Goal: Register for event/course

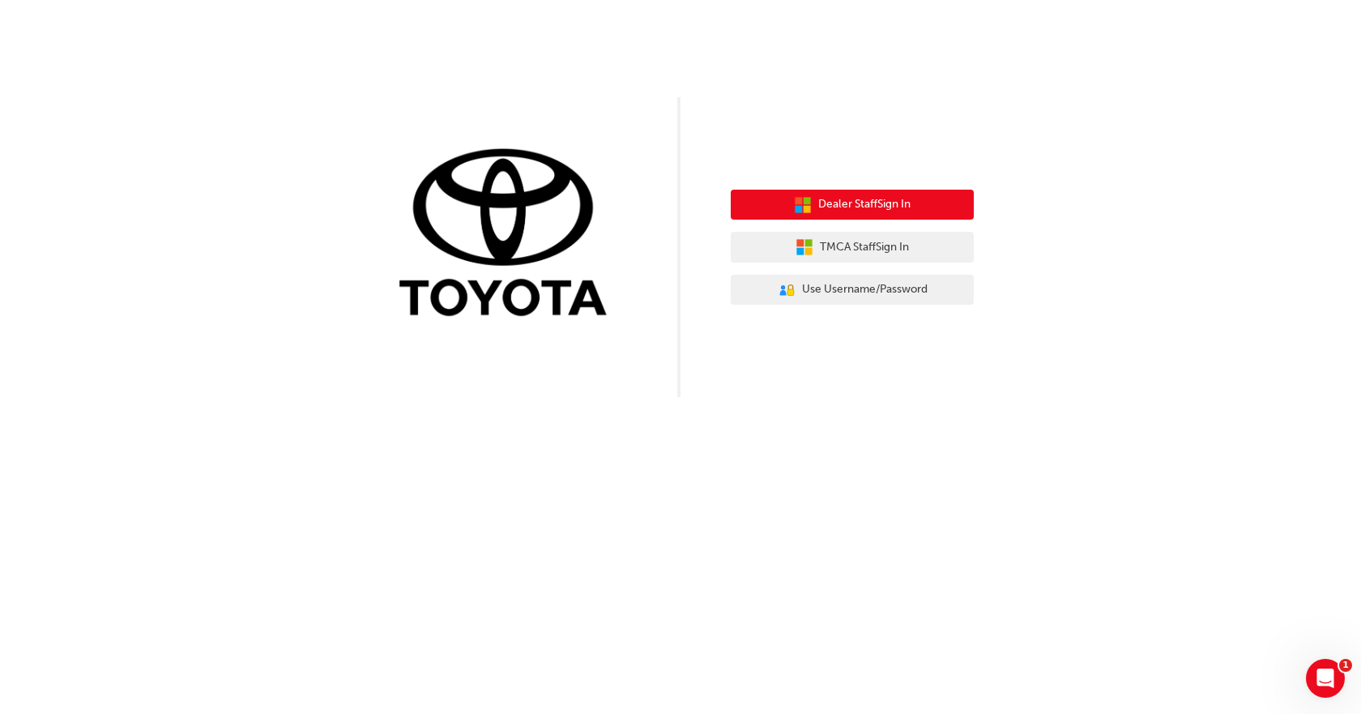
click at [945, 199] on button "Dealer Staff Sign In" at bounding box center [852, 205] width 243 height 31
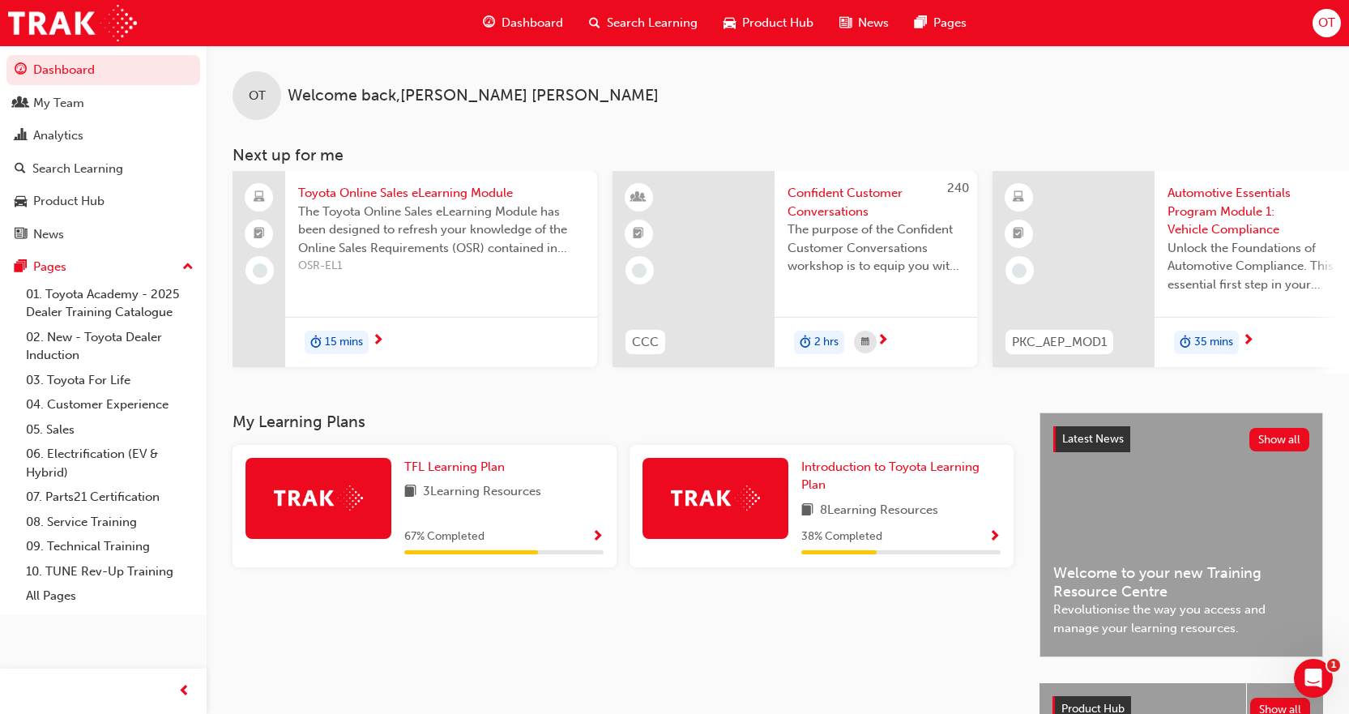
click at [592, 125] on div "OT Welcome back , [PERSON_NAME] Next up for me Toyota Online Sales eLearning Mo…" at bounding box center [778, 209] width 1142 height 328
click at [1313, 668] on icon "Open Intercom Messenger" at bounding box center [1311, 676] width 27 height 27
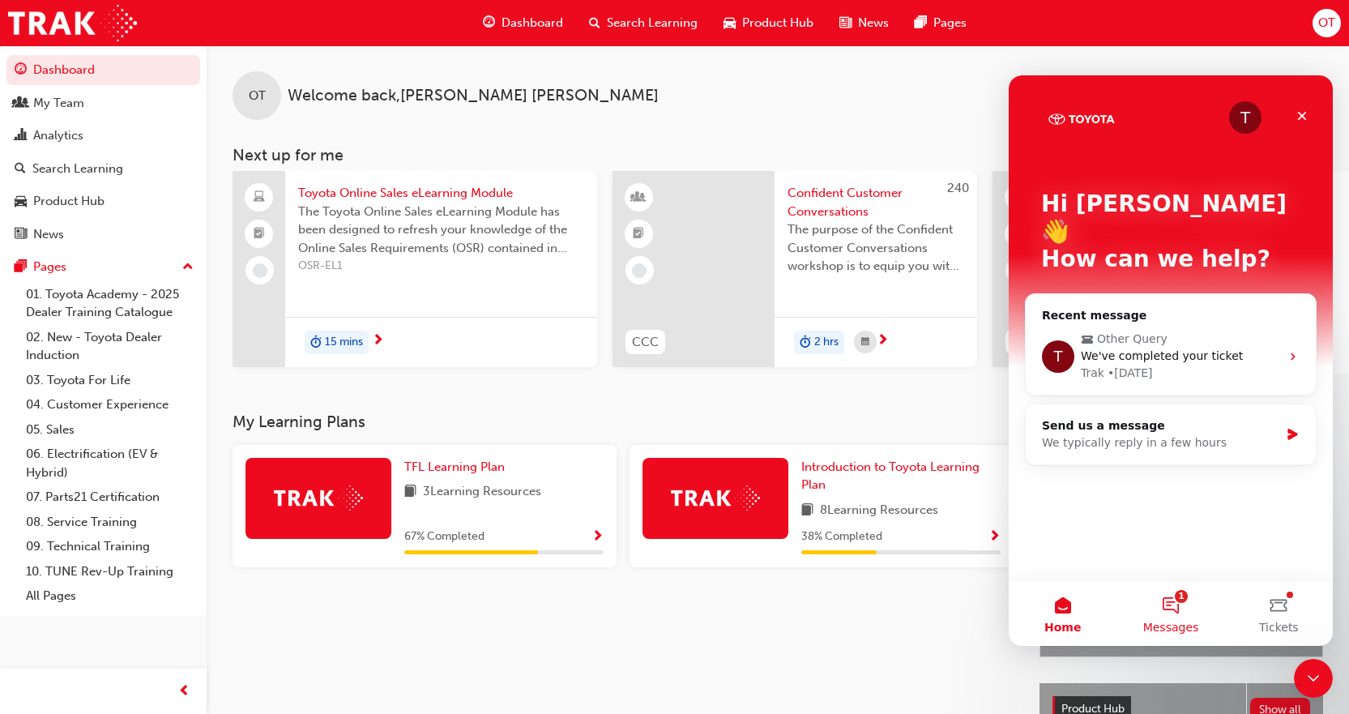
click at [1191, 612] on button "1 Messages" at bounding box center [1171, 613] width 108 height 65
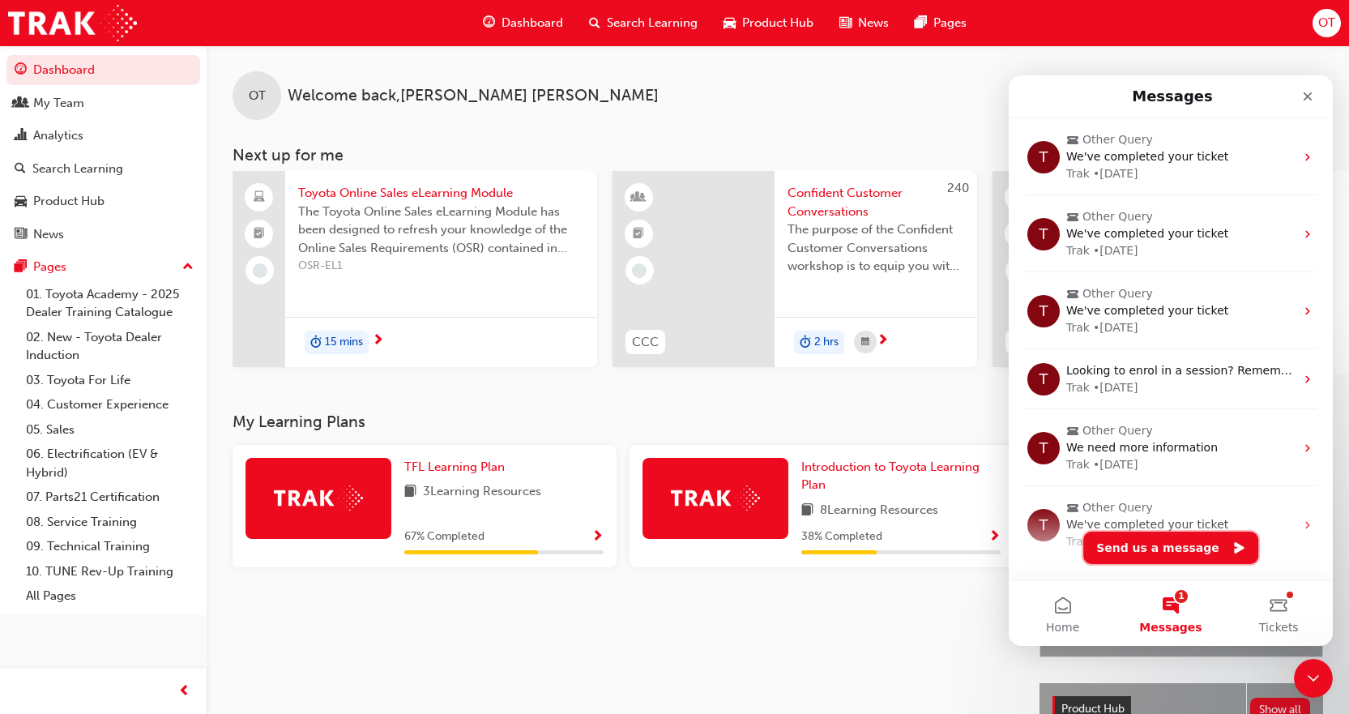
click at [1181, 557] on button "Send us a message" at bounding box center [1170, 548] width 175 height 32
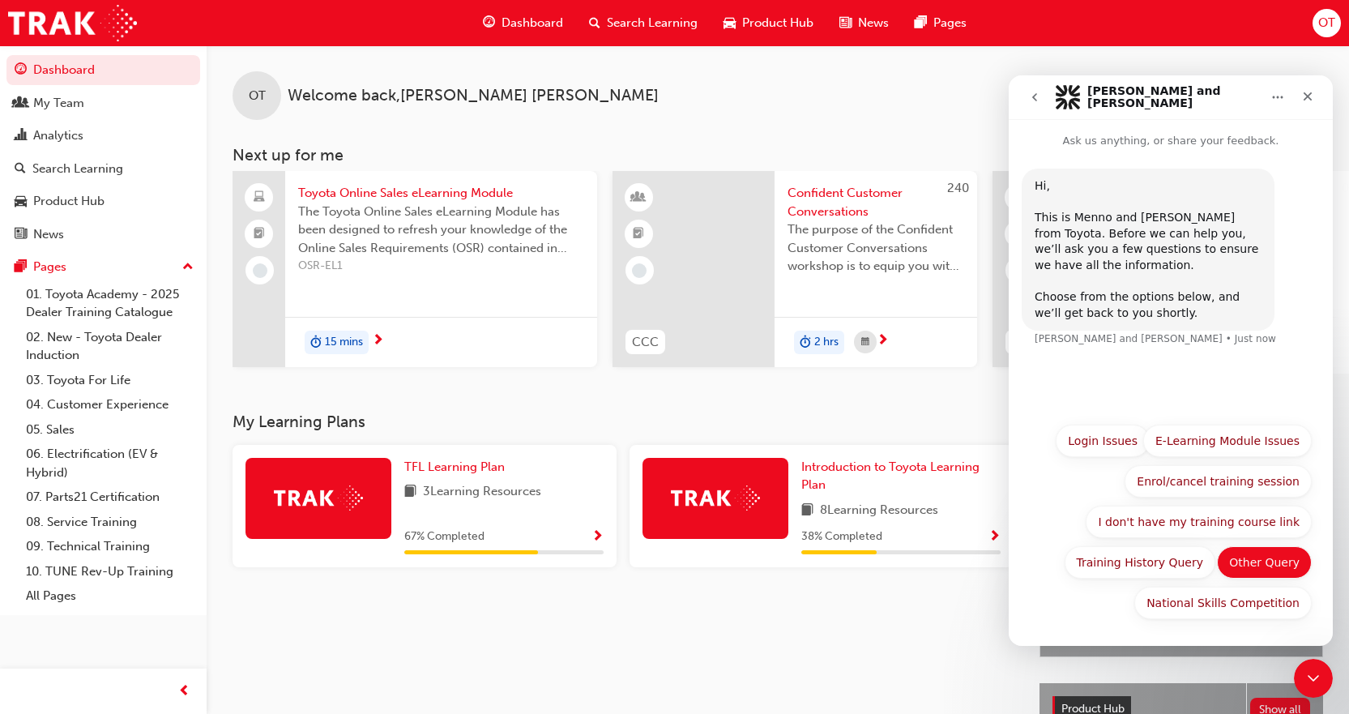
click at [1261, 550] on div "National Skills Competition Login Issues E-Learning Module Issues Enrol/cancel …" at bounding box center [1171, 526] width 282 height 203
click at [1281, 559] on button "Other Query" at bounding box center [1264, 562] width 95 height 32
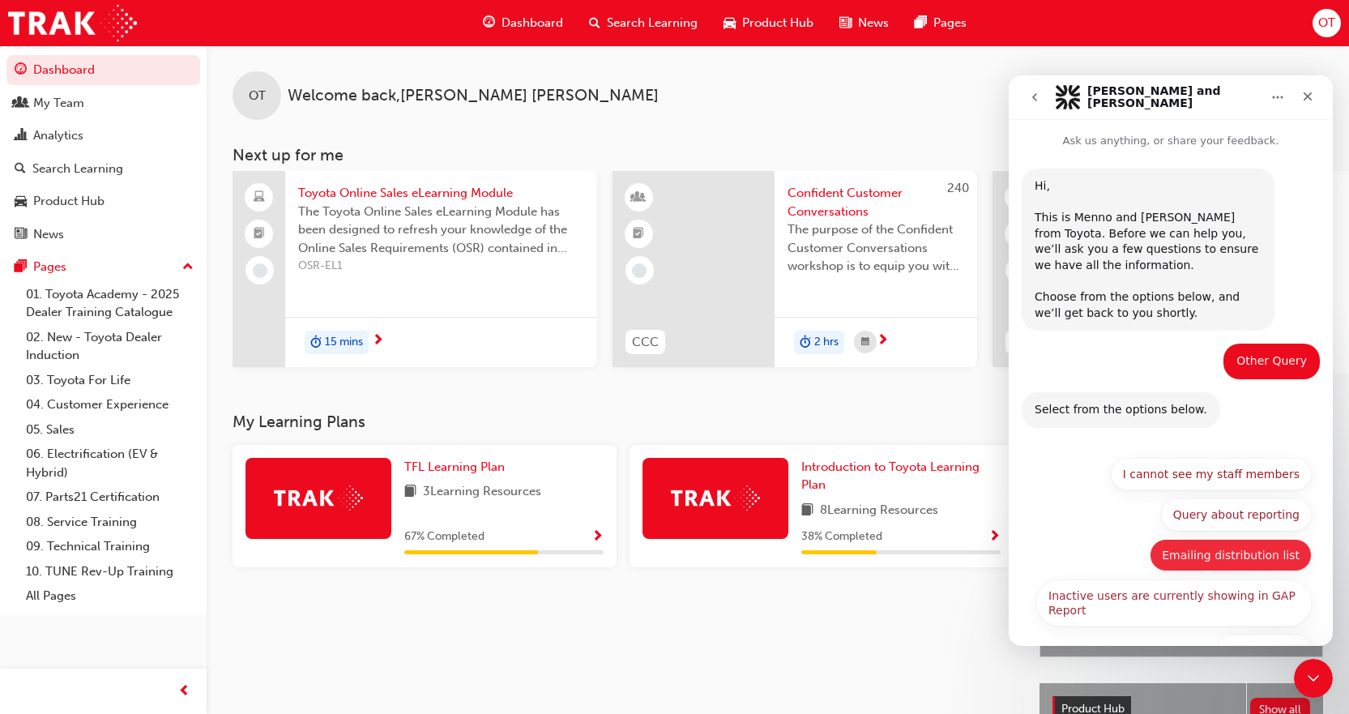
scroll to position [48, 0]
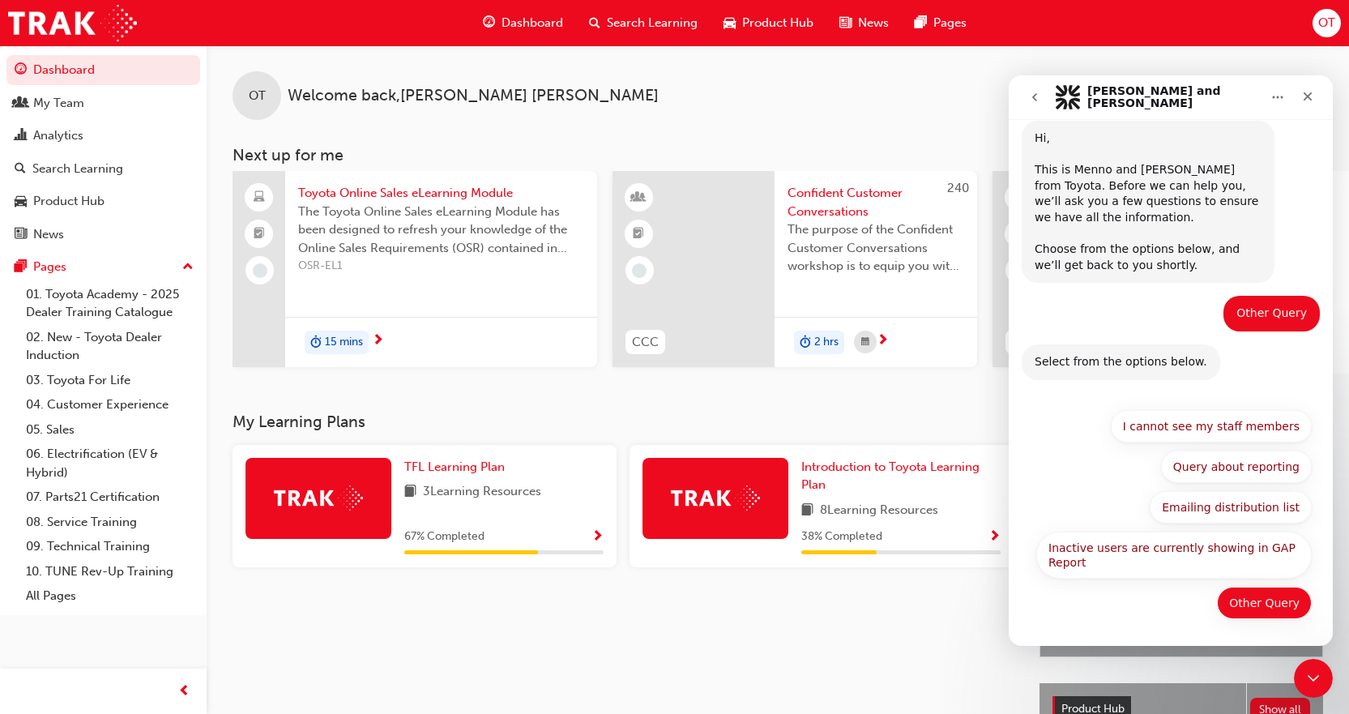
click at [1250, 604] on button "Other Query" at bounding box center [1264, 603] width 95 height 32
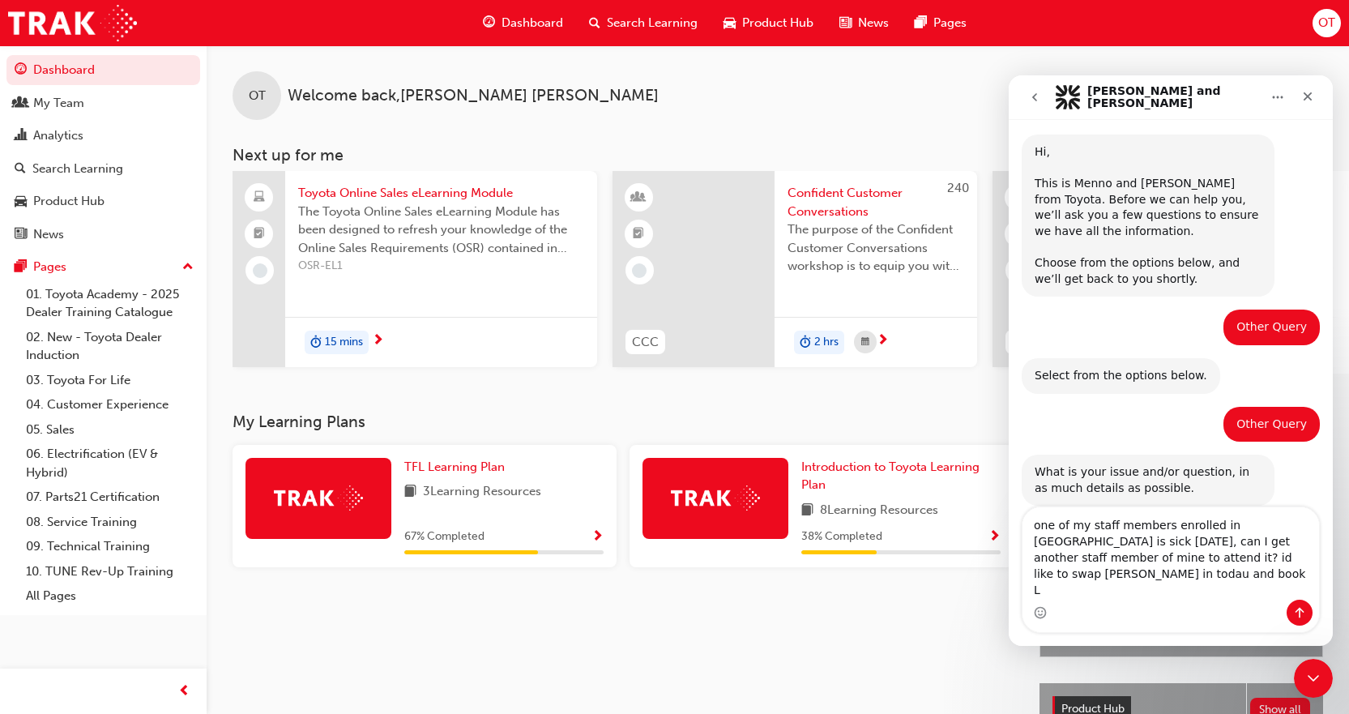
scroll to position [50, 0]
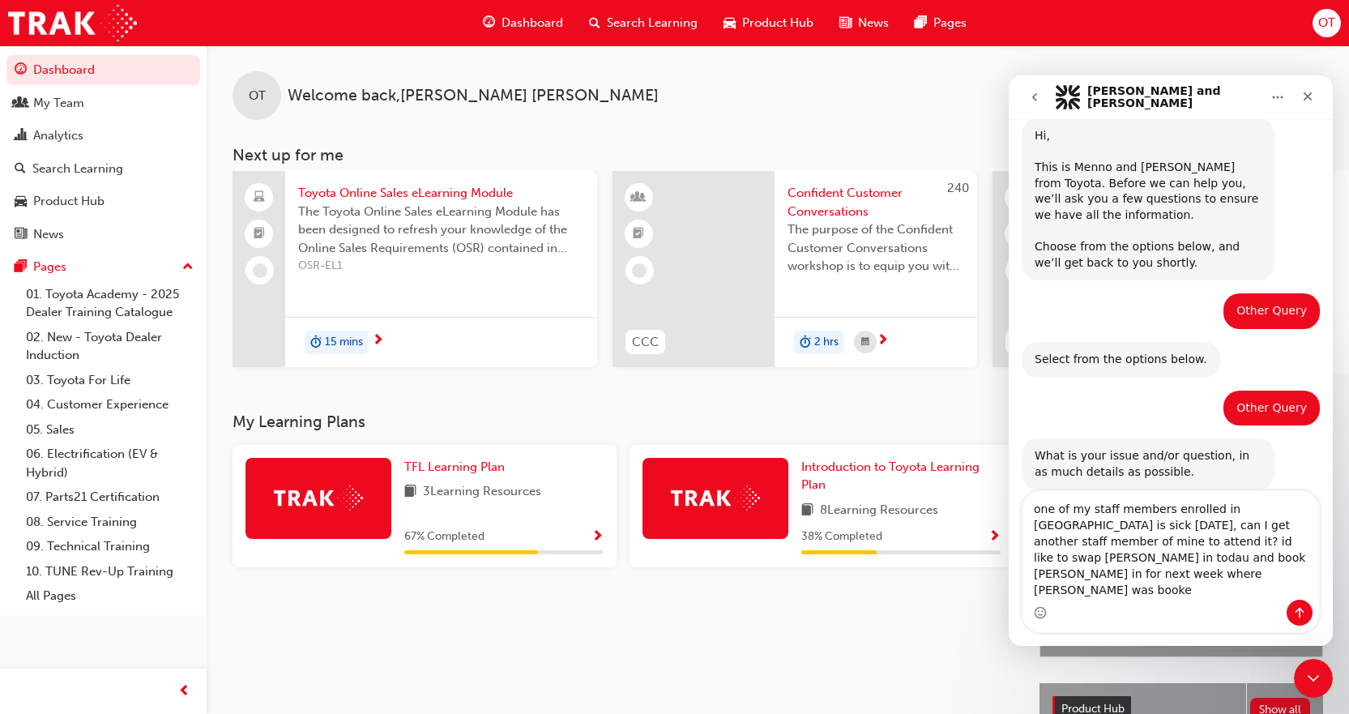
type textarea "one of my staff members enrolled in [GEOGRAPHIC_DATA] is sick [DATE], can I get…"
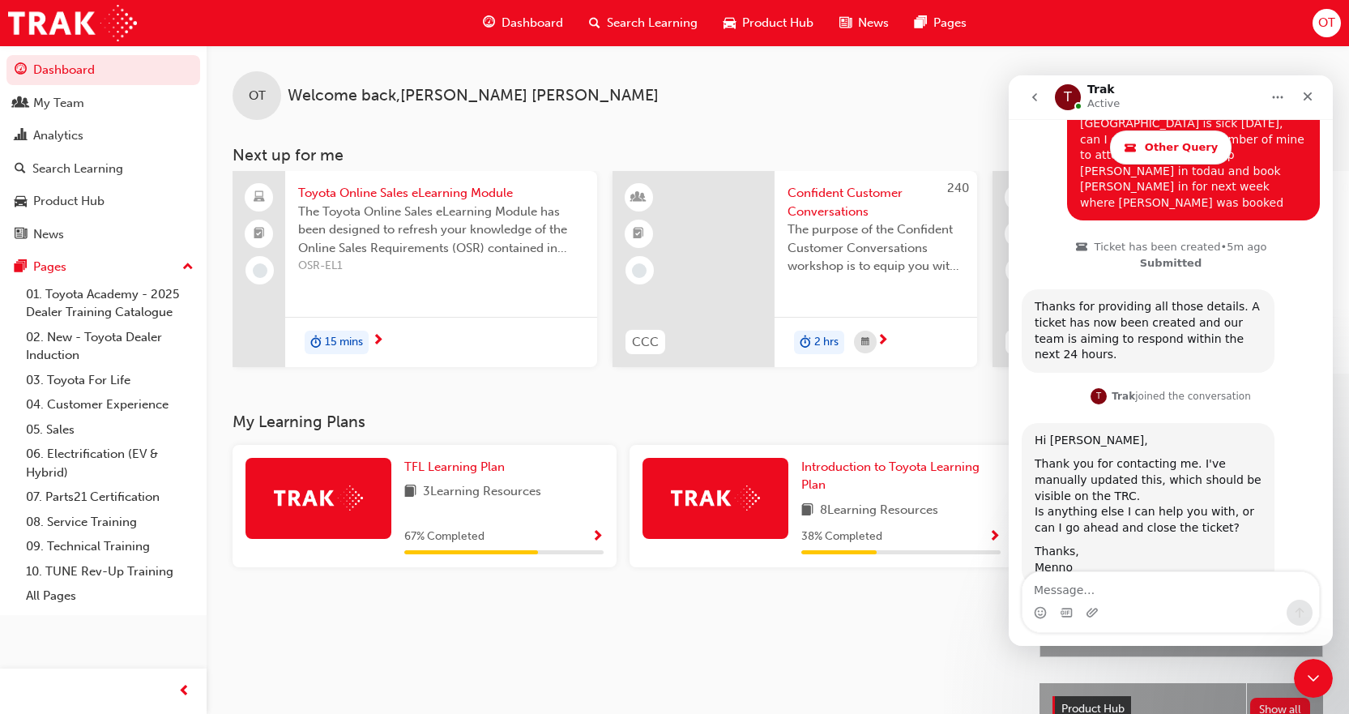
scroll to position [548, 0]
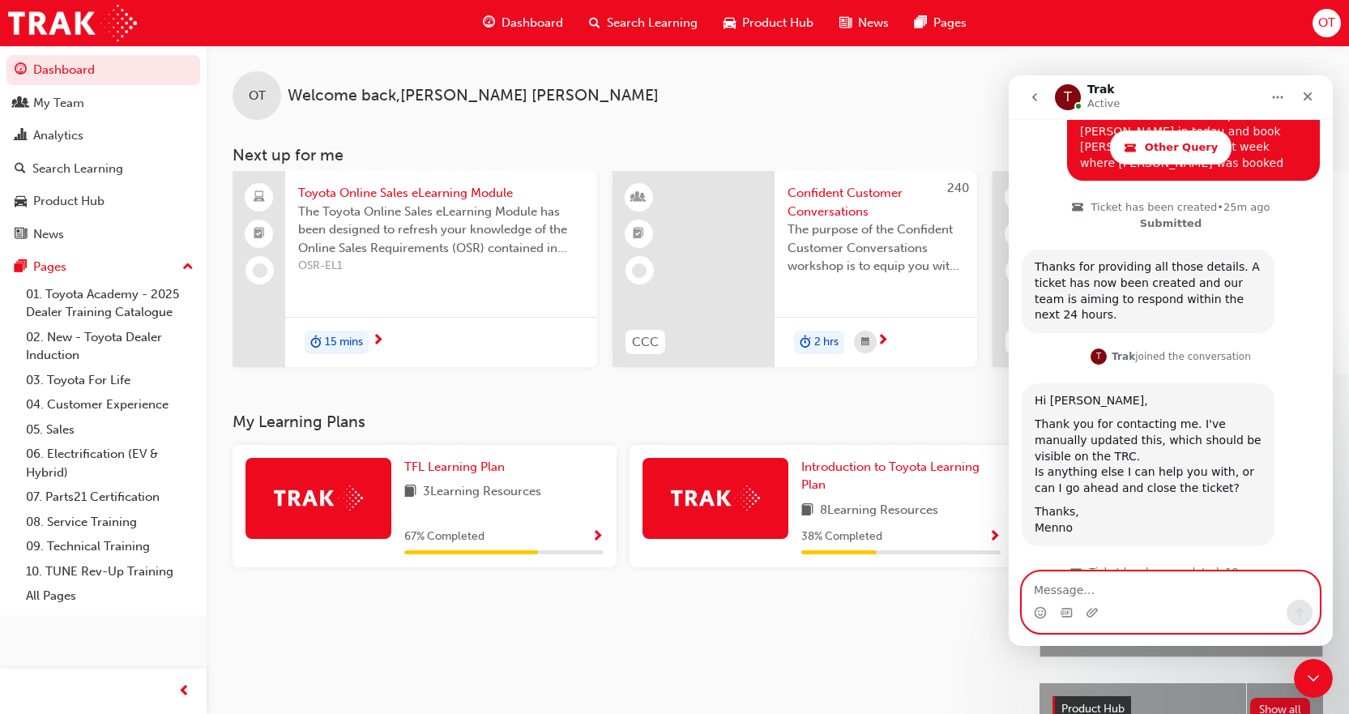
click at [1117, 584] on textarea "Message…" at bounding box center [1171, 586] width 297 height 28
type textarea "thats all, thank you!"
click at [1292, 604] on button "Send a message…" at bounding box center [1300, 613] width 26 height 26
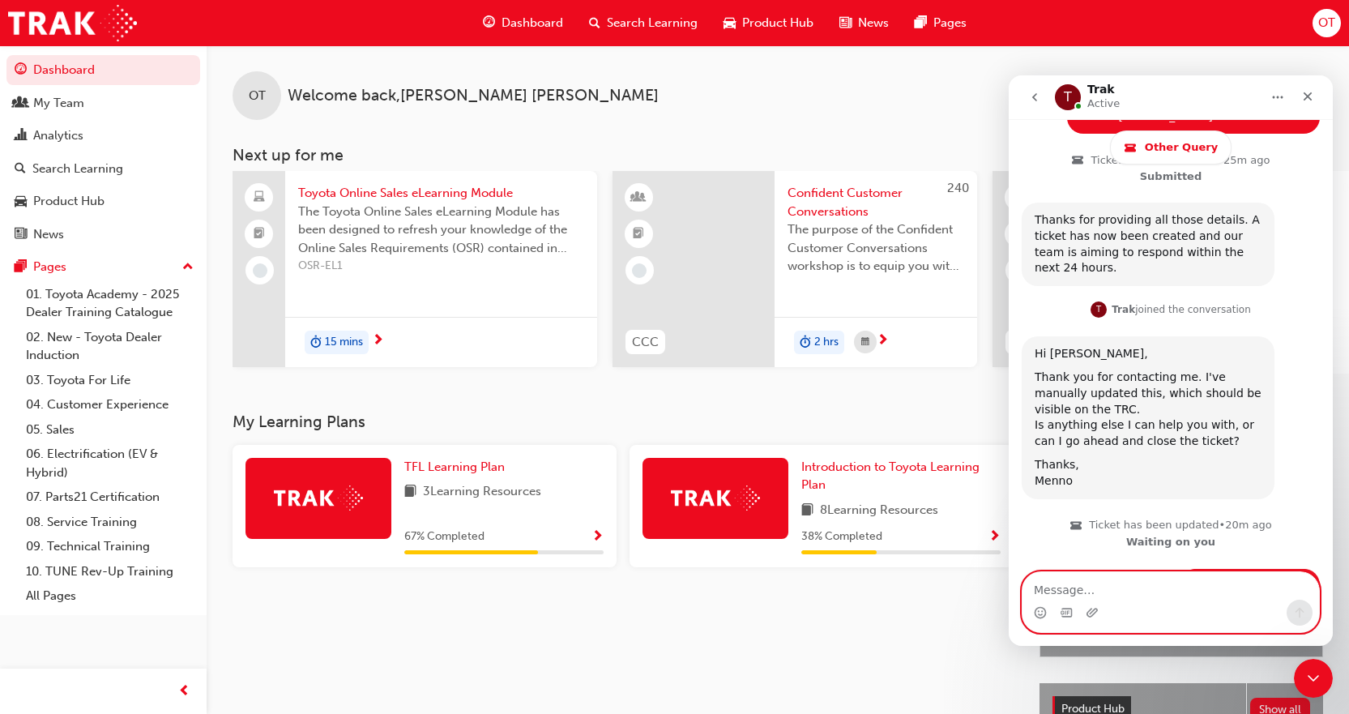
scroll to position [596, 0]
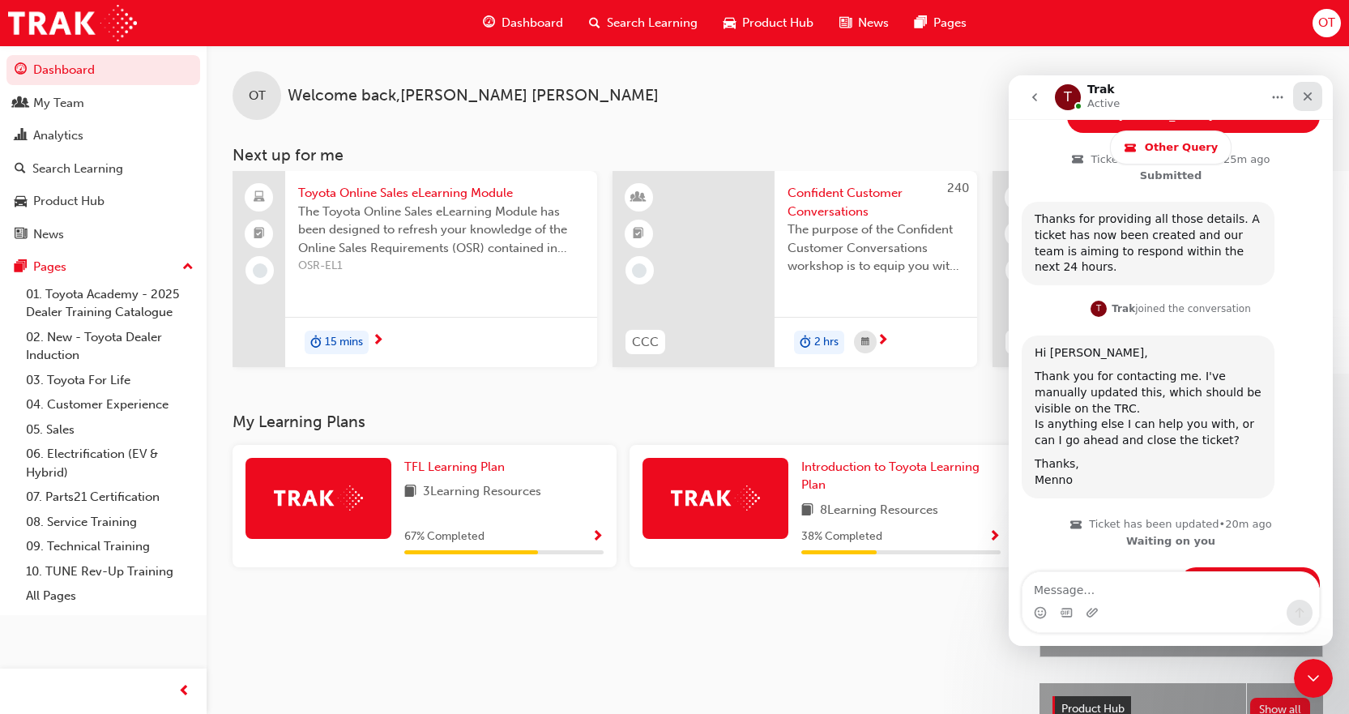
click at [1308, 105] on div "Close" at bounding box center [1307, 96] width 29 height 29
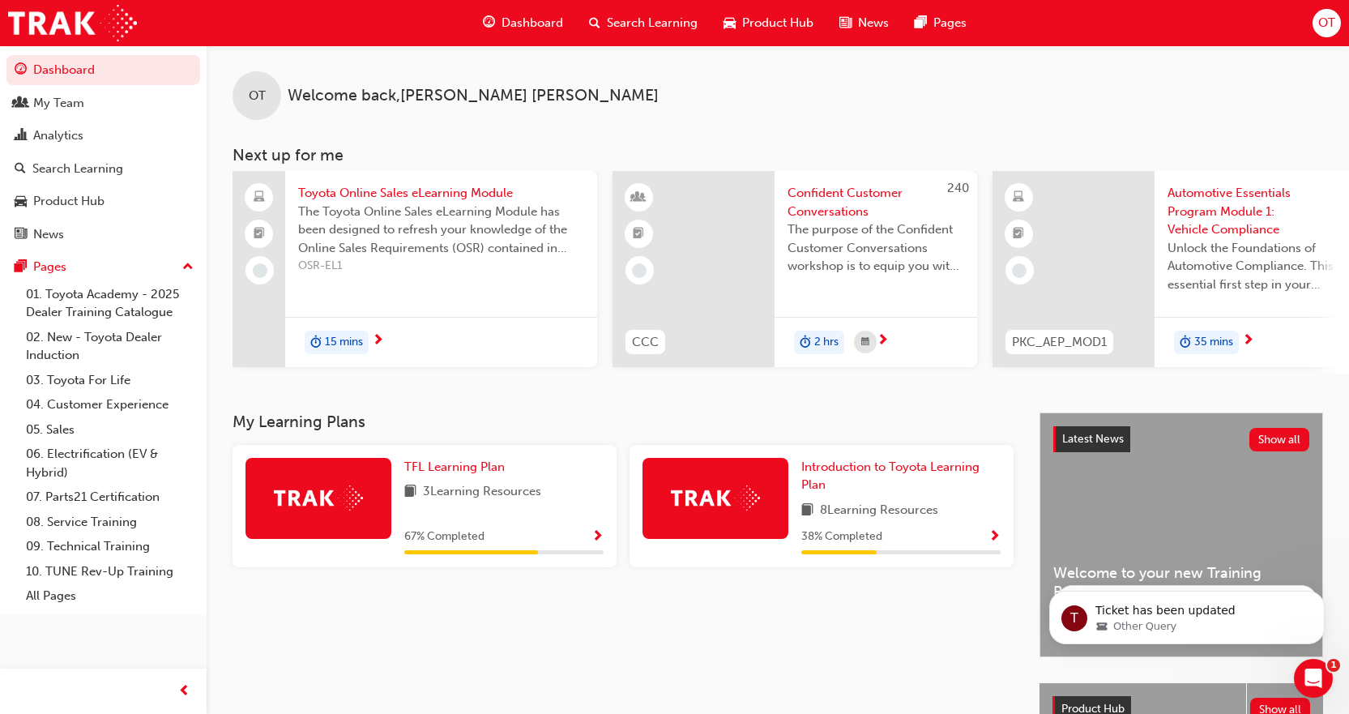
scroll to position [0, 0]
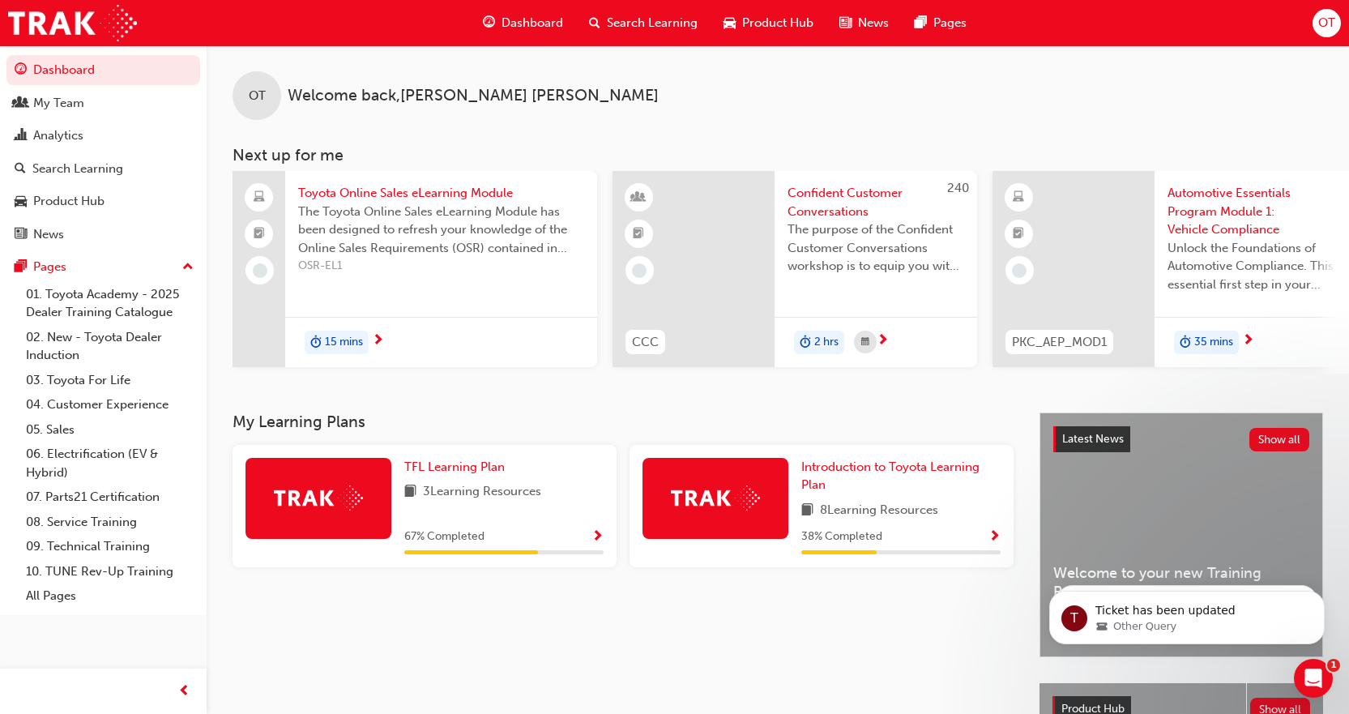
click at [1268, 116] on div "OT Welcome back , [PERSON_NAME]" at bounding box center [778, 82] width 1142 height 75
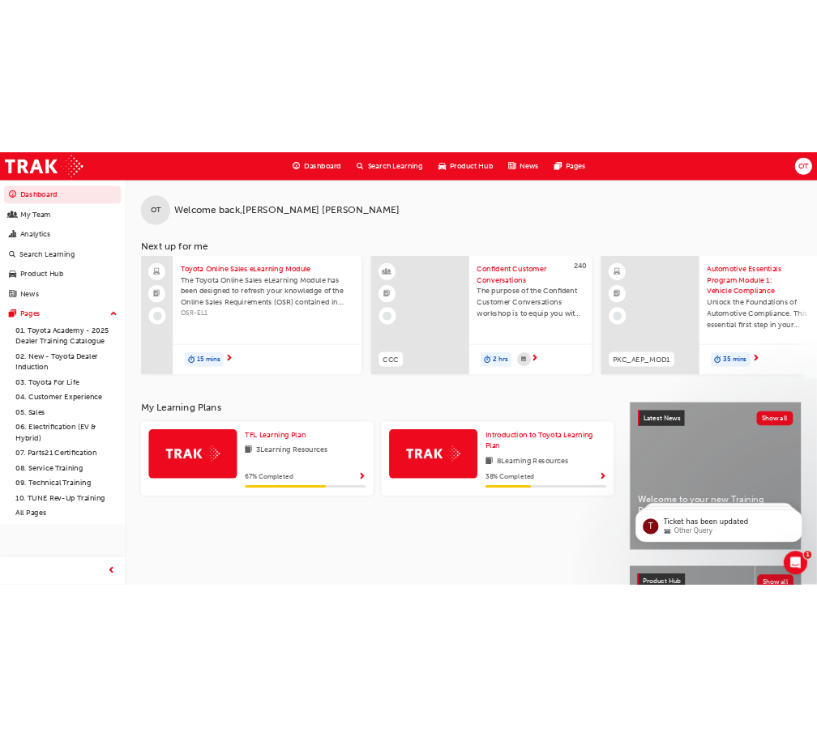
scroll to position [707, 0]
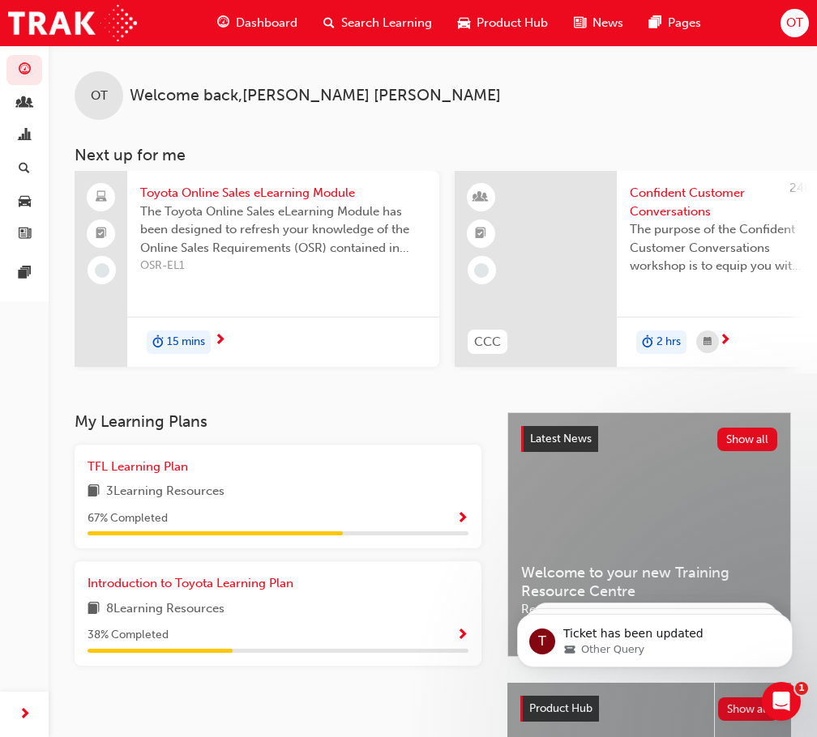
click at [358, 19] on span "Search Learning" at bounding box center [386, 23] width 91 height 19
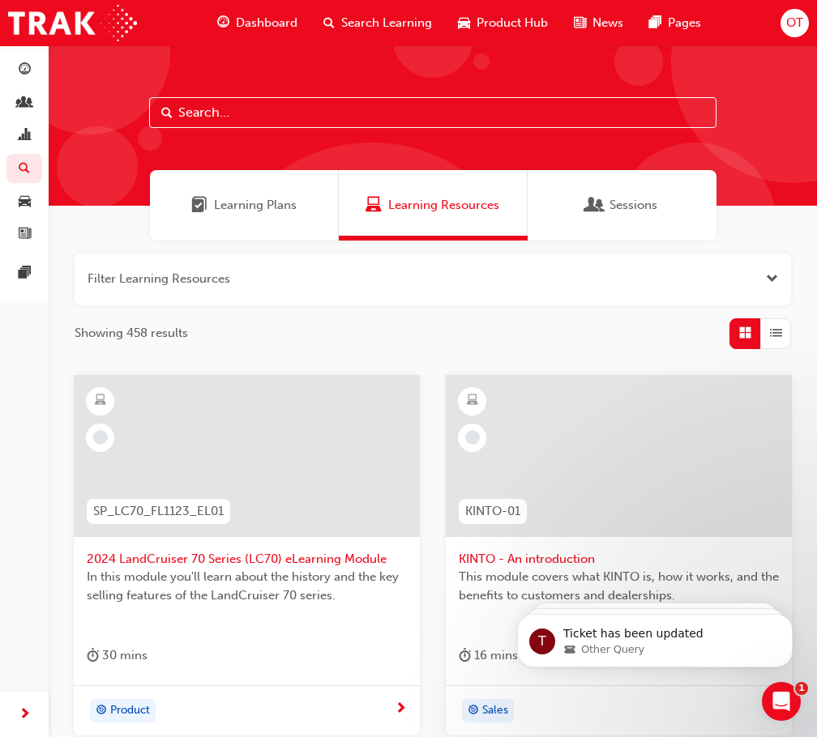
click at [318, 109] on input "text" at bounding box center [432, 112] width 567 height 31
type input "tfl"
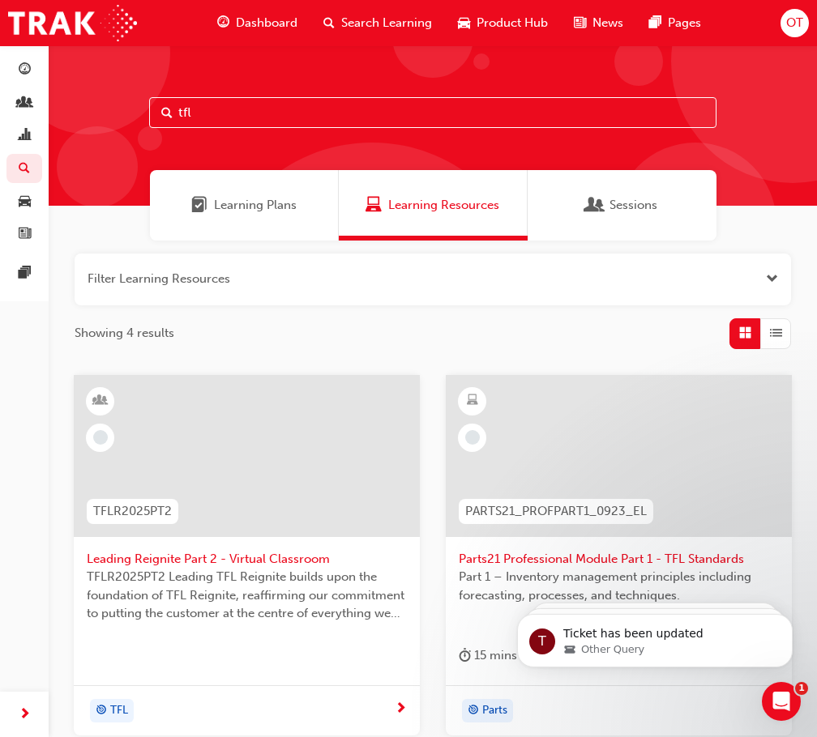
scroll to position [486, 0]
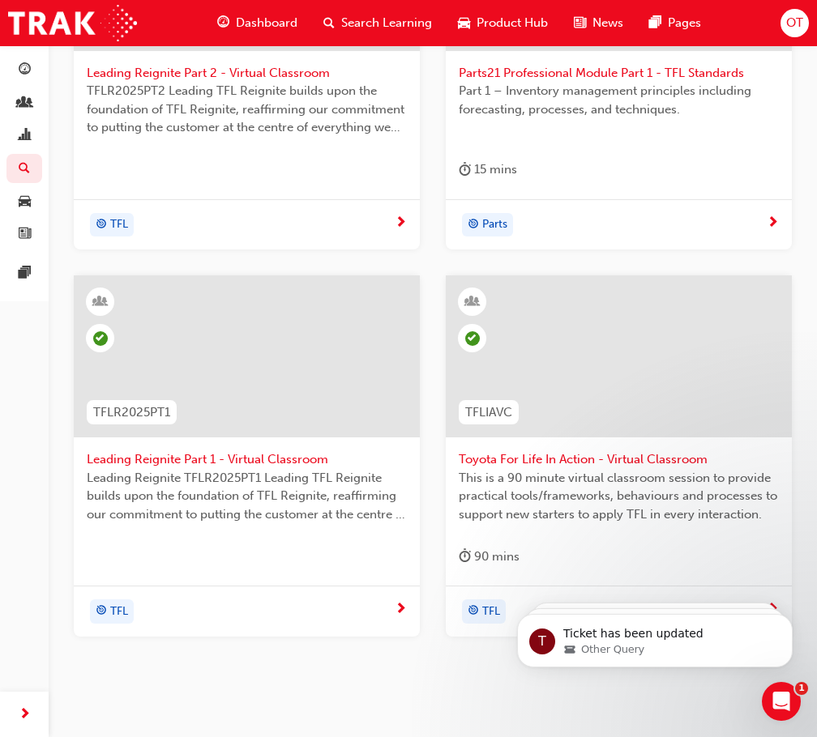
click at [693, 461] on span "Toyota For Life In Action - Virtual Classroom" at bounding box center [619, 460] width 320 height 19
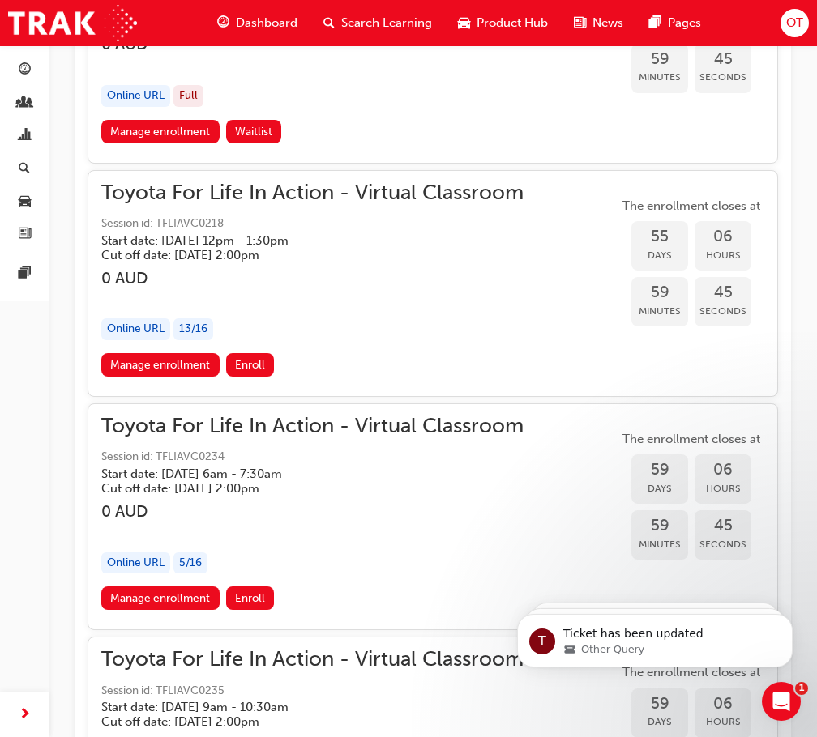
scroll to position [17122, 0]
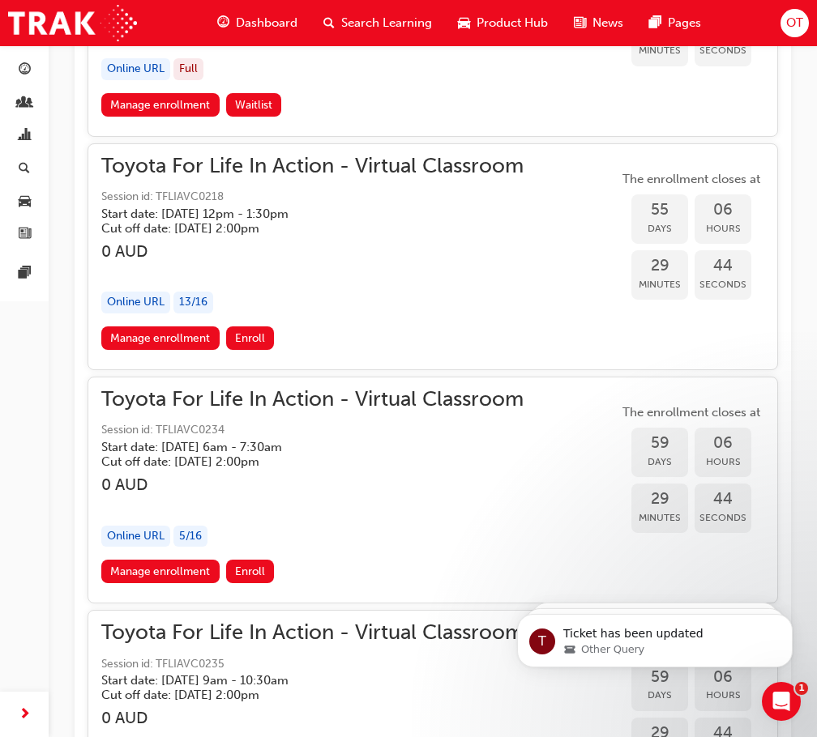
click at [498, 305] on div "Online URL 13 / 16" at bounding box center [312, 303] width 422 height 22
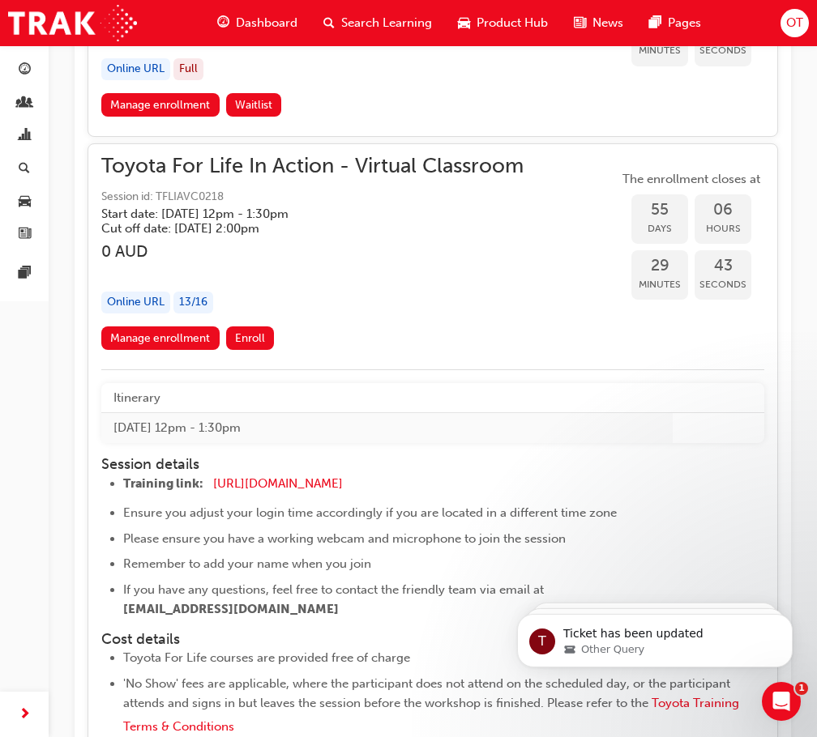
click at [489, 314] on div "Toyota For Life In Action - Virtual Classroom Session id: TFLIAVC0218 Start dat…" at bounding box center [312, 241] width 422 height 169
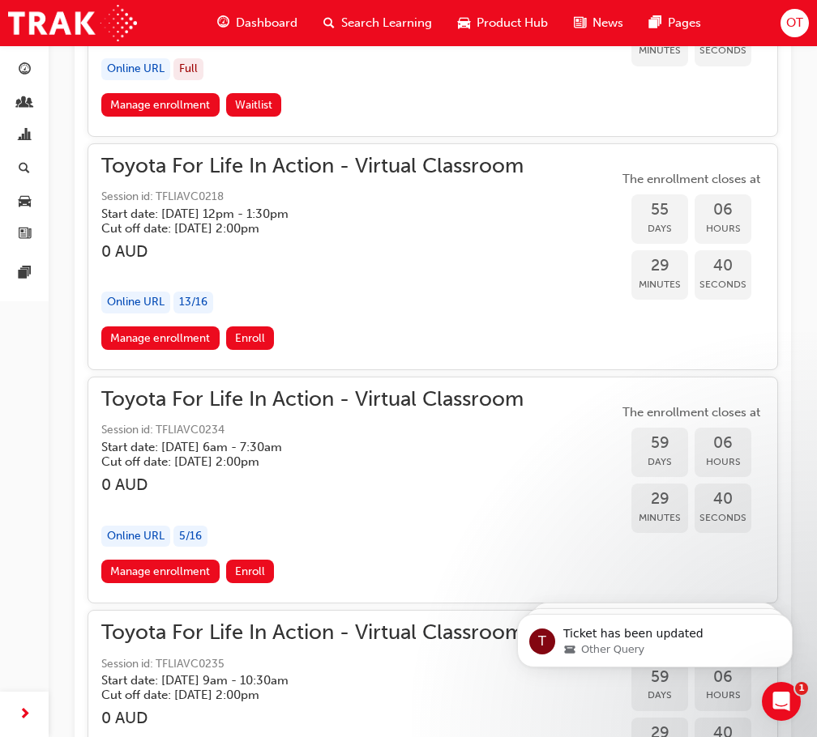
click at [462, 250] on h3 "0 AUD" at bounding box center [312, 251] width 422 height 19
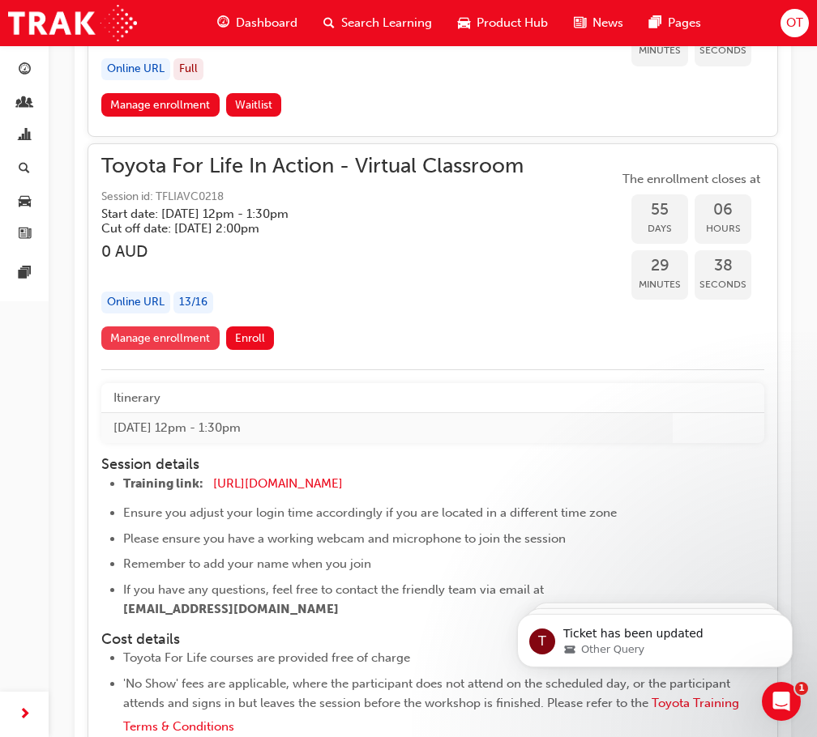
click at [150, 345] on link "Manage enrollment" at bounding box center [160, 338] width 118 height 23
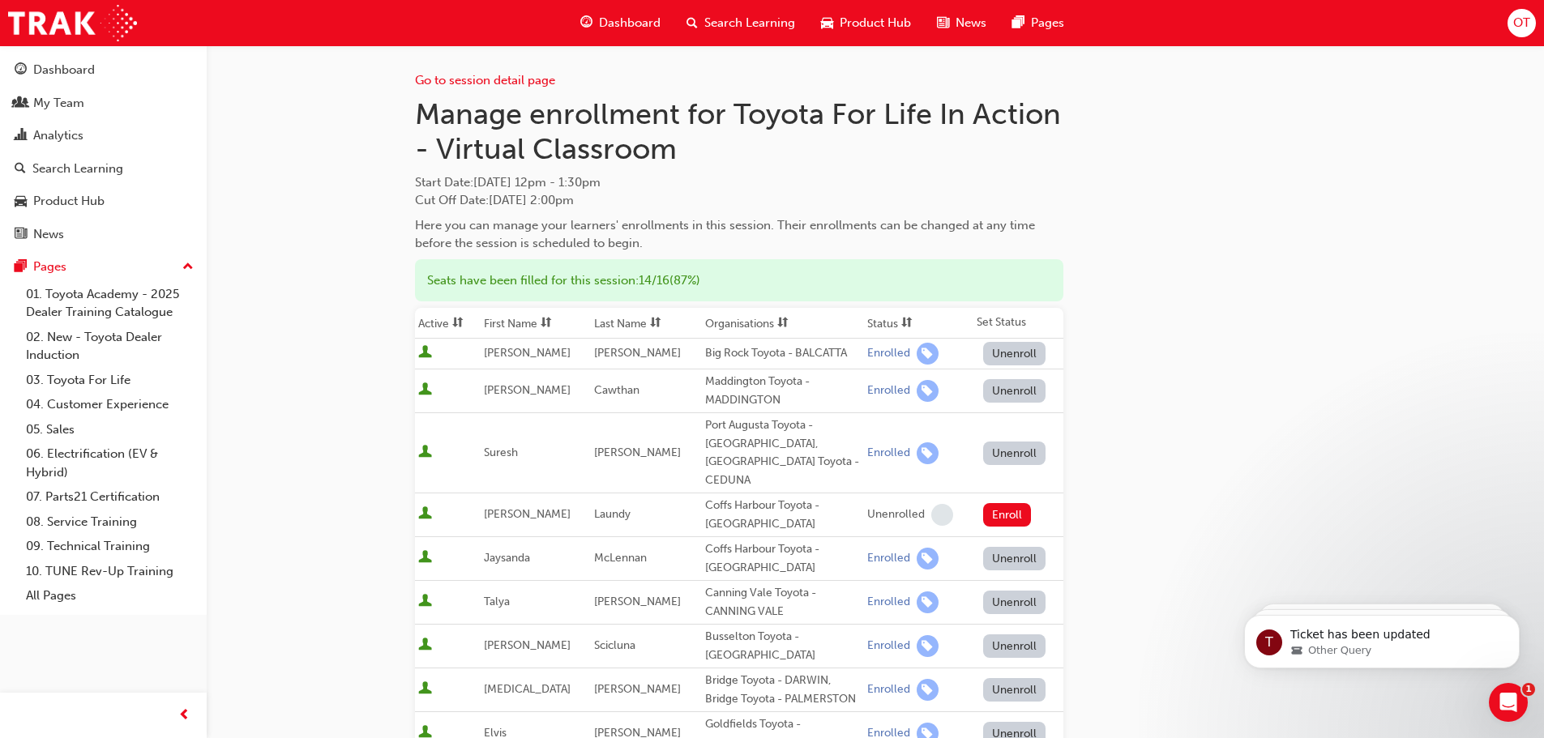
click at [1228, 230] on div "Go to session detail page Manage enrollment for Toyota For Life In Action - Vir…" at bounding box center [875, 645] width 920 height 1200
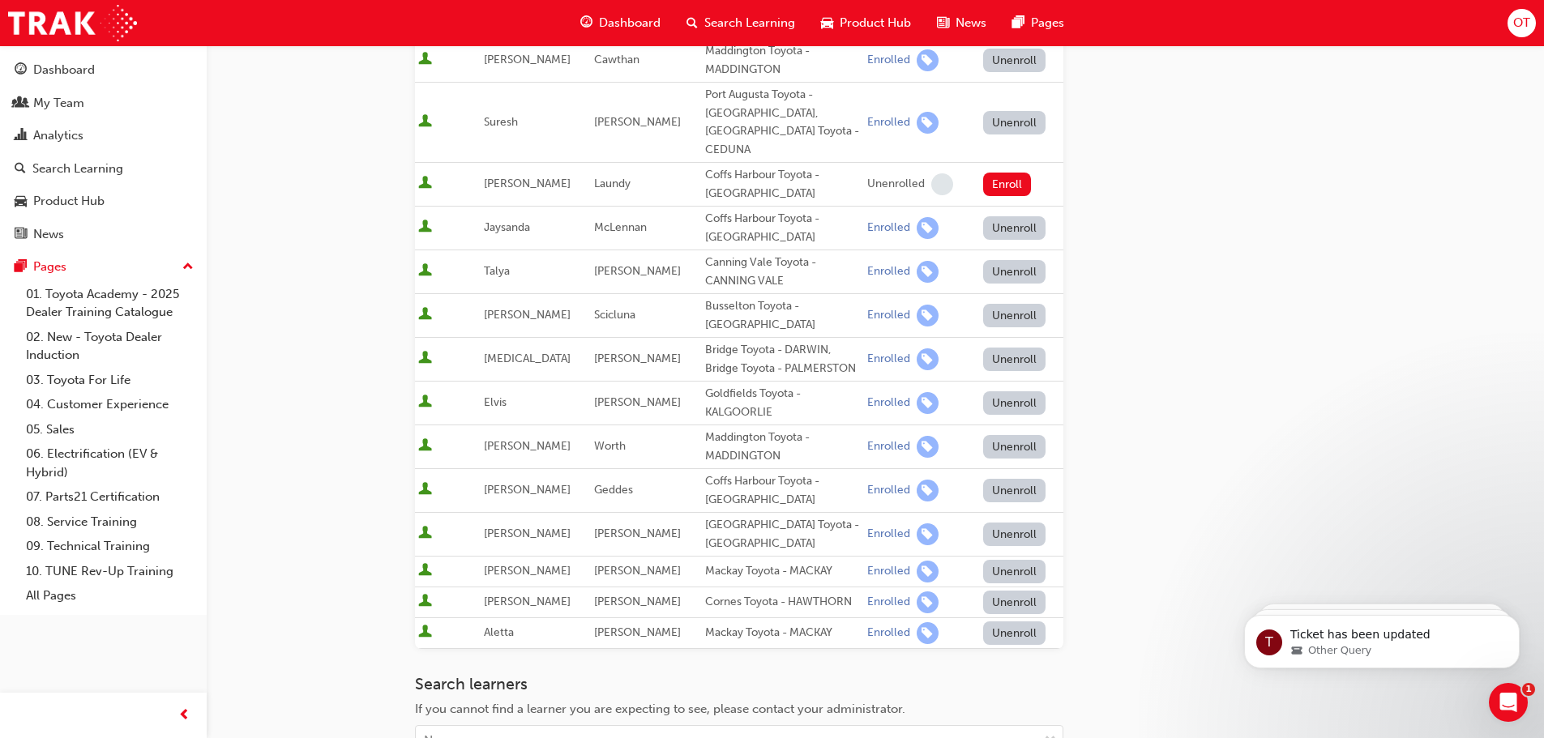
scroll to position [486, 0]
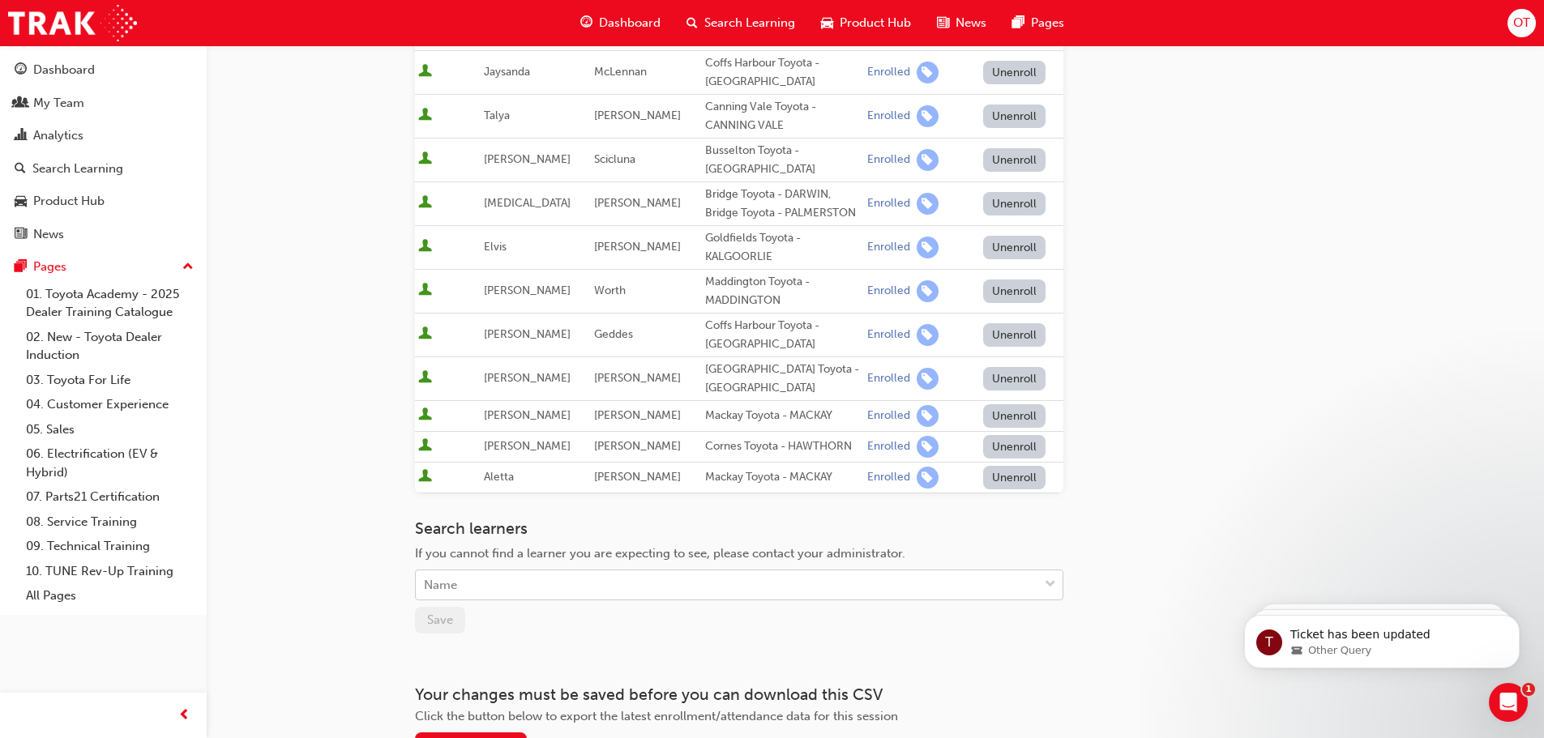
click at [777, 571] on div "Name" at bounding box center [727, 585] width 622 height 28
type input "cini"
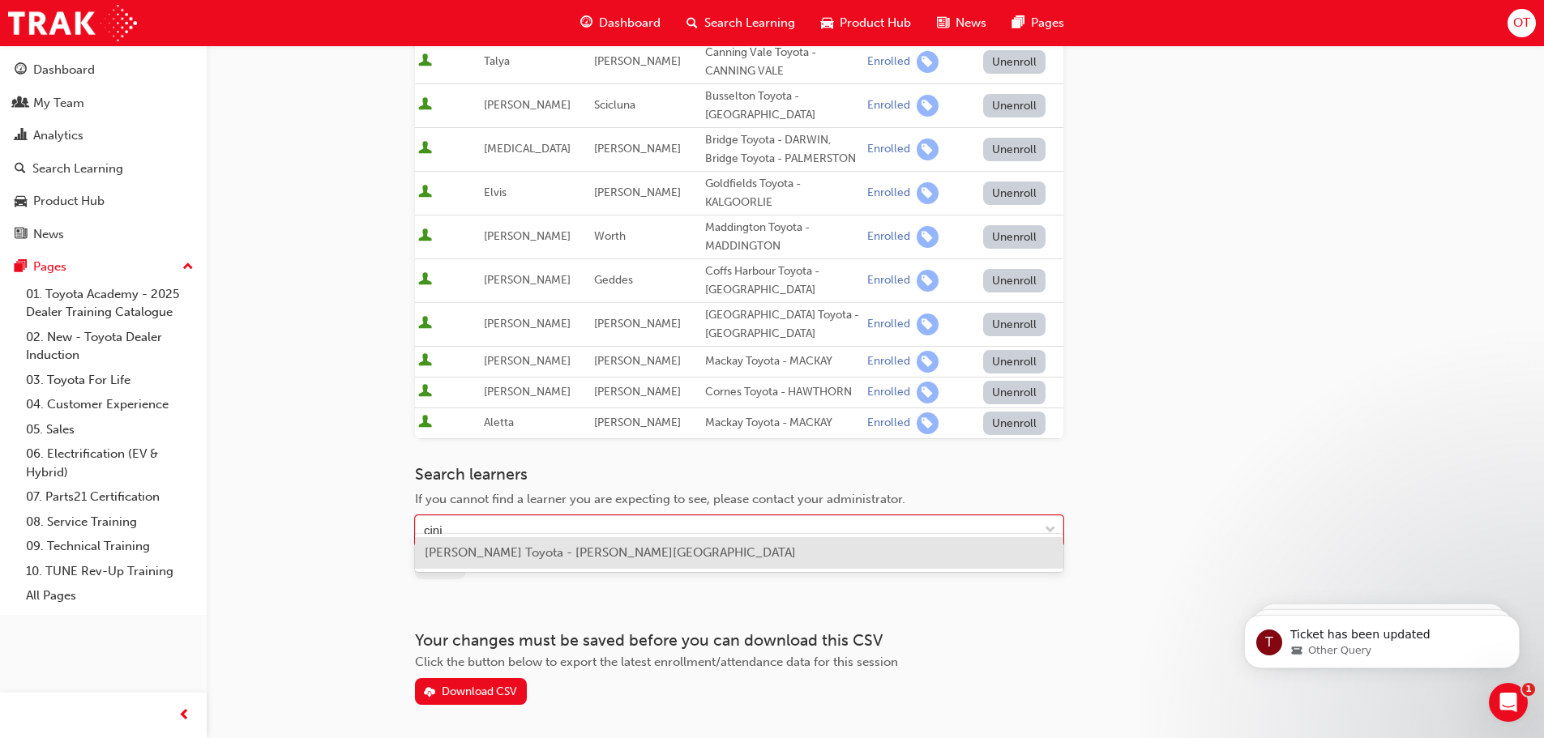
scroll to position [567, 0]
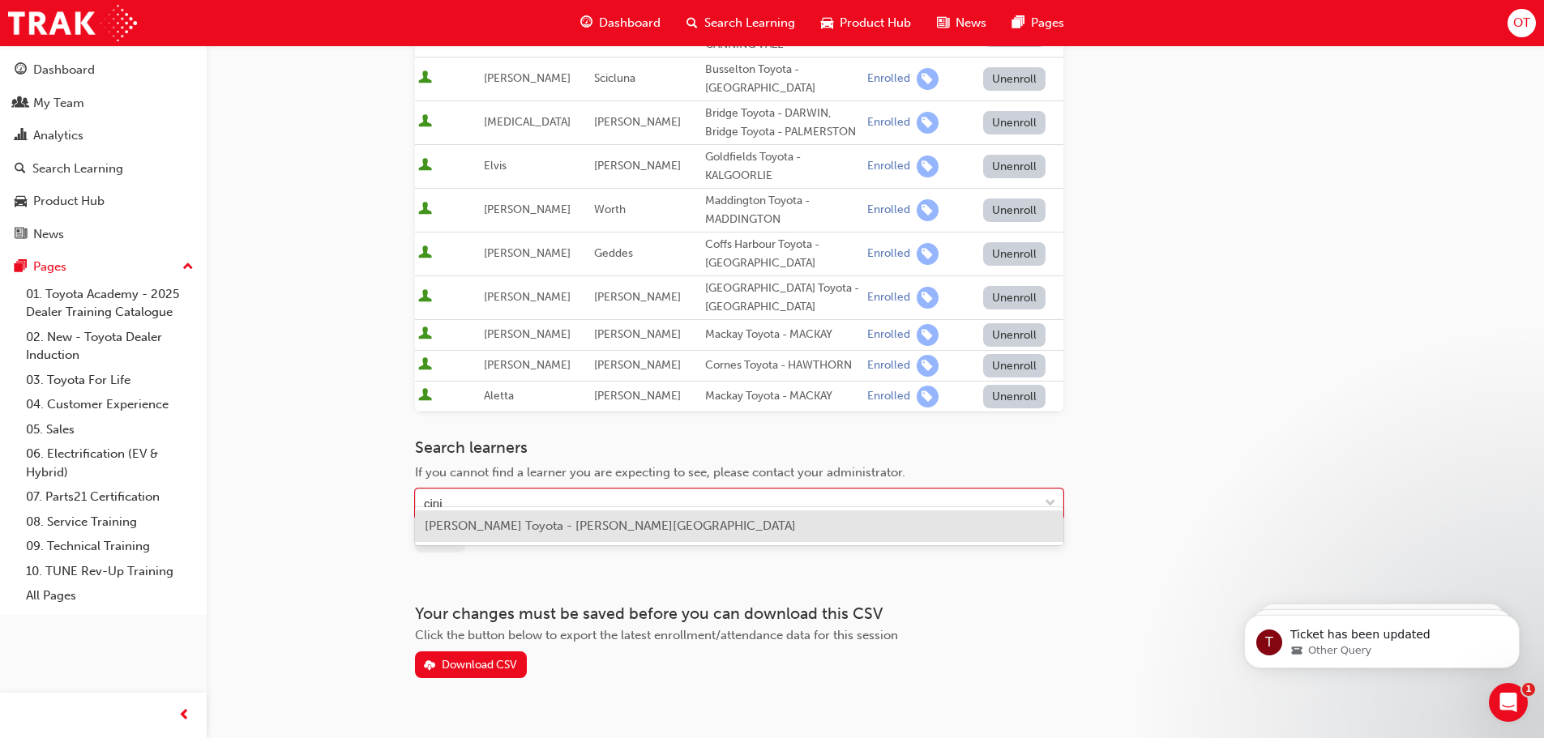
click at [493, 525] on span "[PERSON_NAME] Toyota - [PERSON_NAME][GEOGRAPHIC_DATA]" at bounding box center [610, 526] width 371 height 15
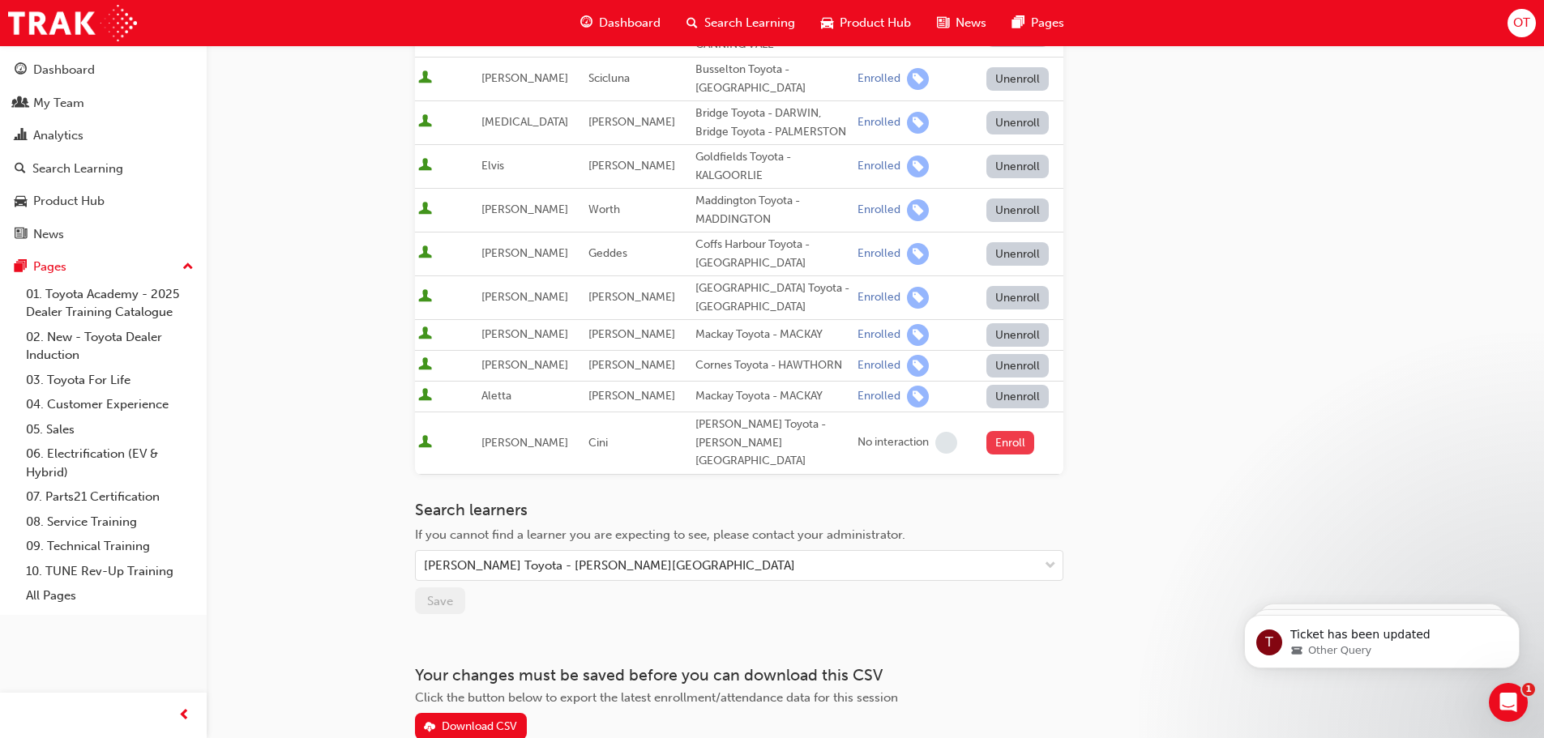
click at [1011, 431] on button "Enroll" at bounding box center [1010, 442] width 49 height 23
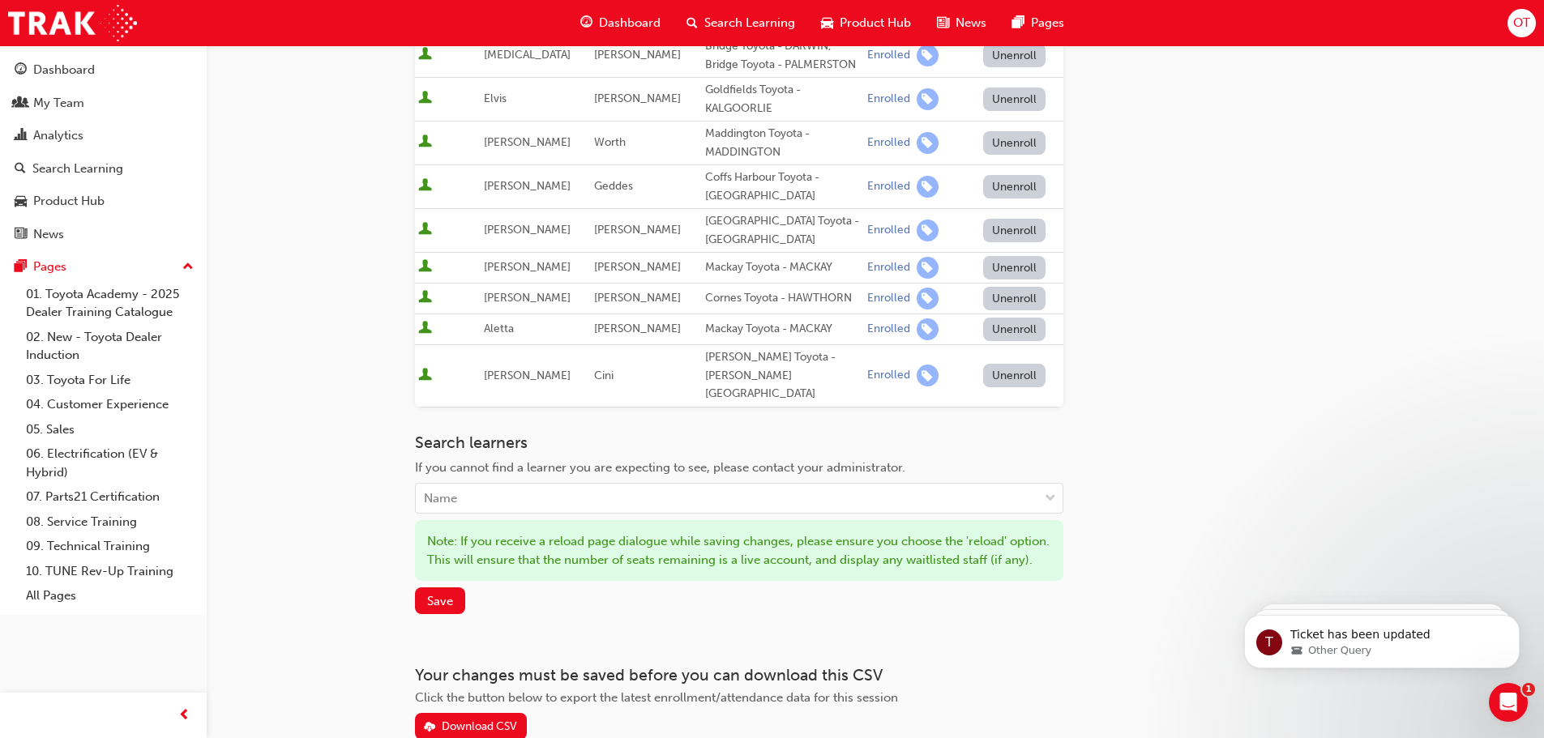
scroll to position [711, 0]
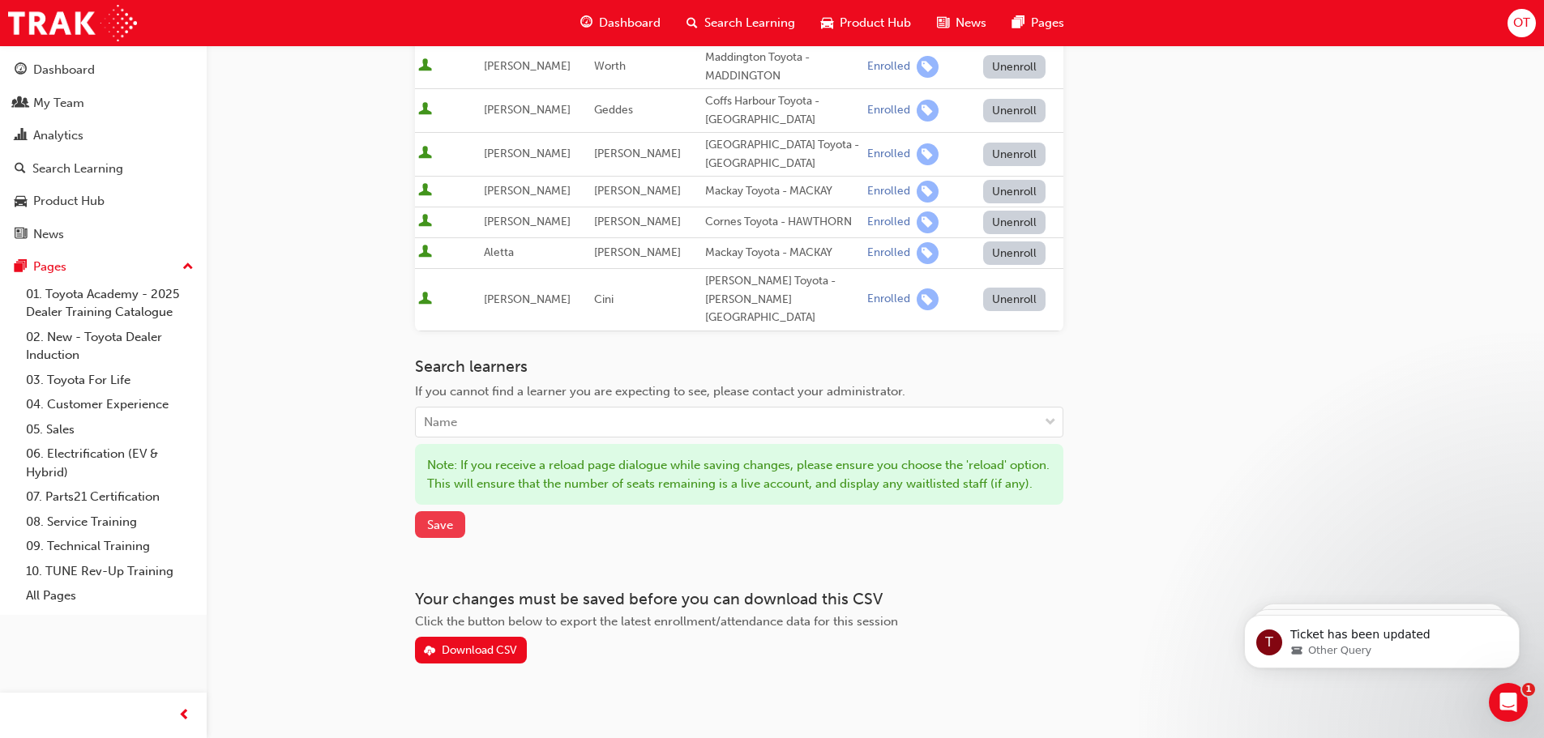
click at [441, 518] on span "Save" at bounding box center [440, 525] width 26 height 15
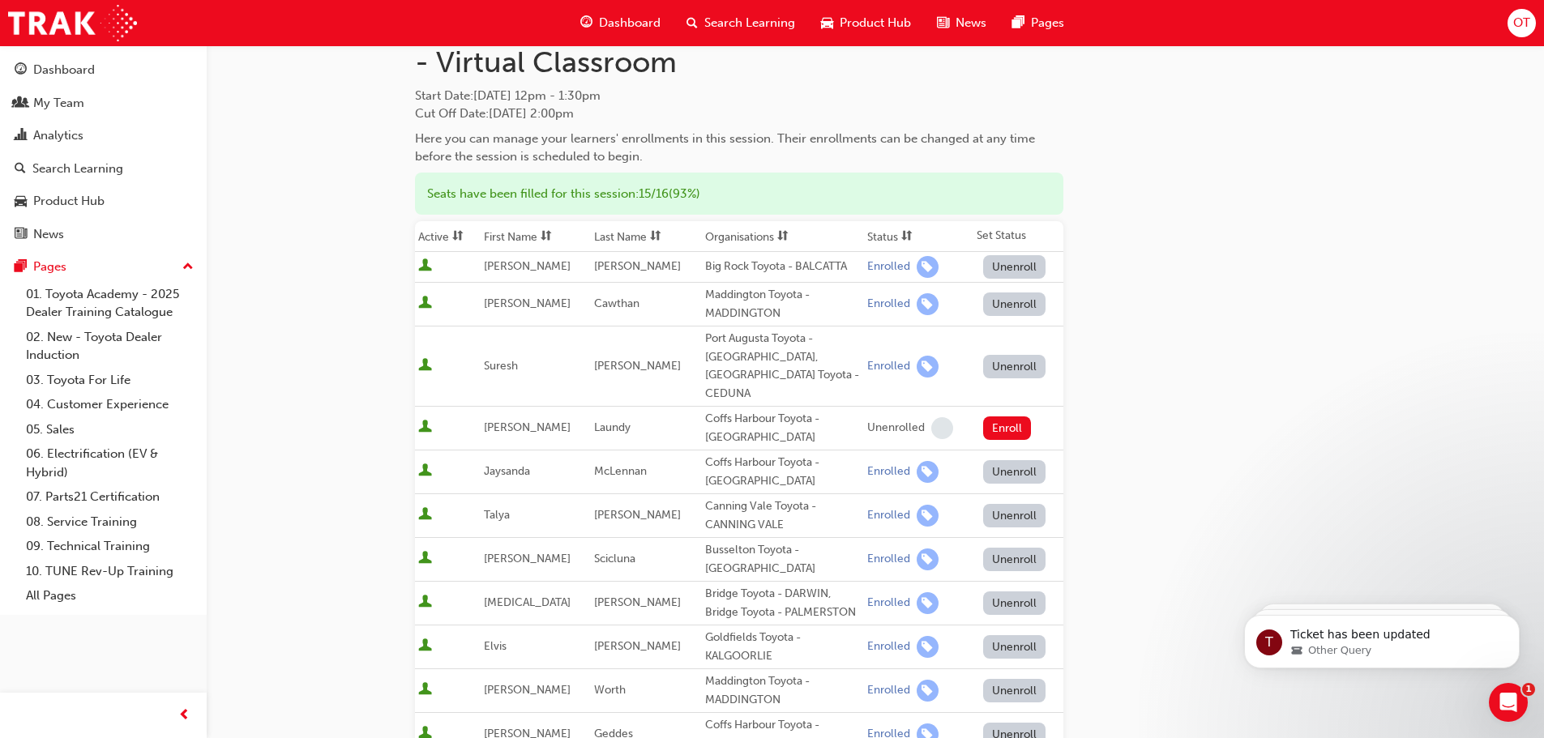
scroll to position [0, 0]
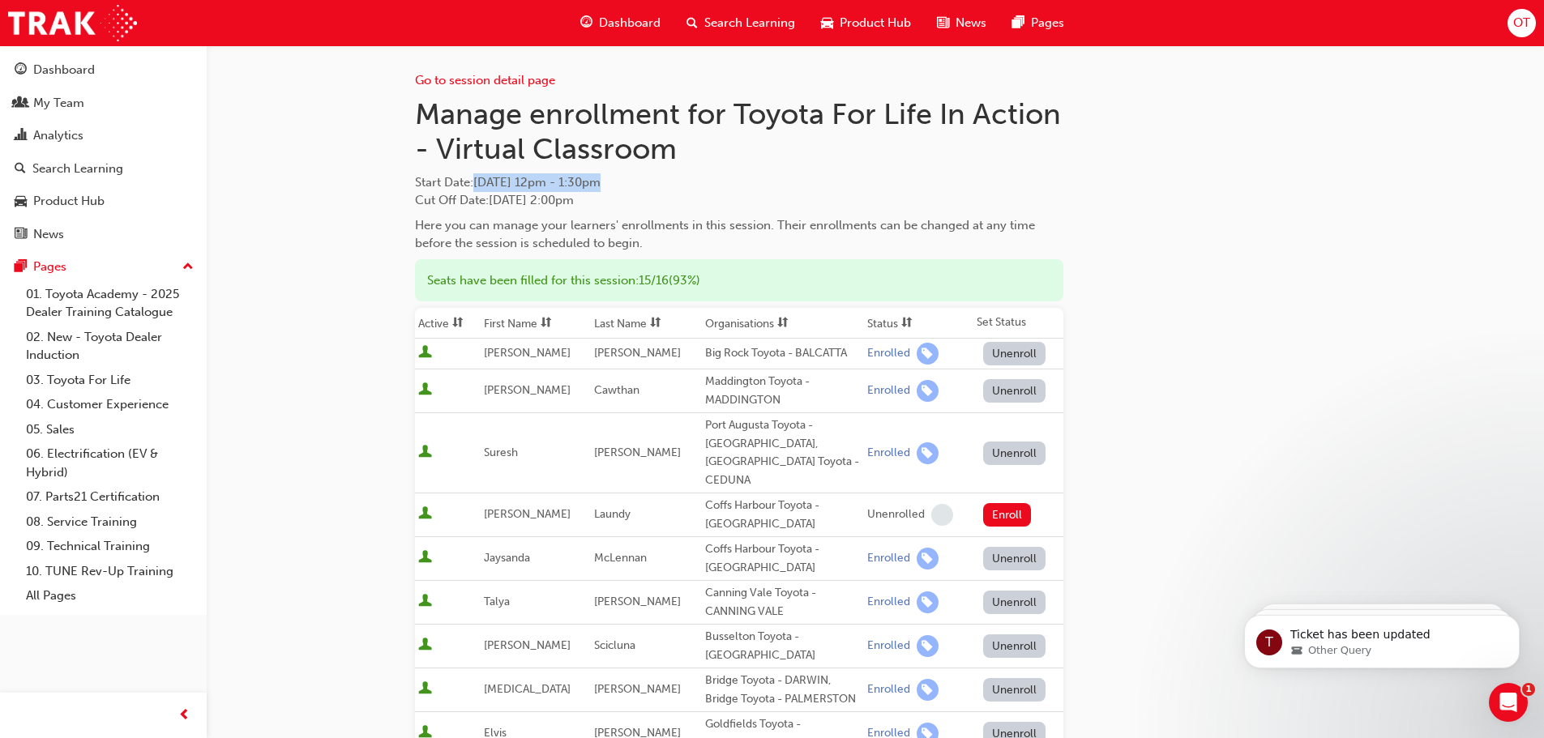
drag, startPoint x: 476, startPoint y: 180, endPoint x: 673, endPoint y: 177, distance: 197.7
click at [673, 177] on span "Start Date : [DATE] 12pm - 1:30pm" at bounding box center [739, 182] width 648 height 19
copy span "[DATE] 12pm - 1:30pm"
